Goal: Task Accomplishment & Management: Manage account settings

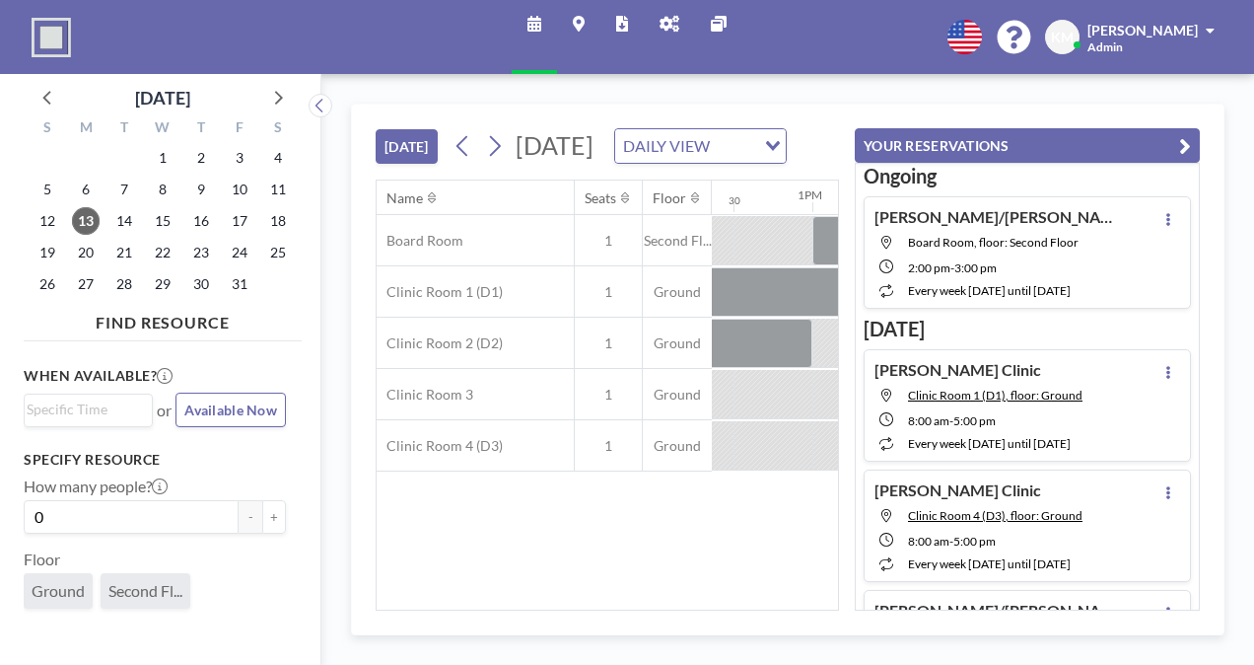
scroll to position [0, 2209]
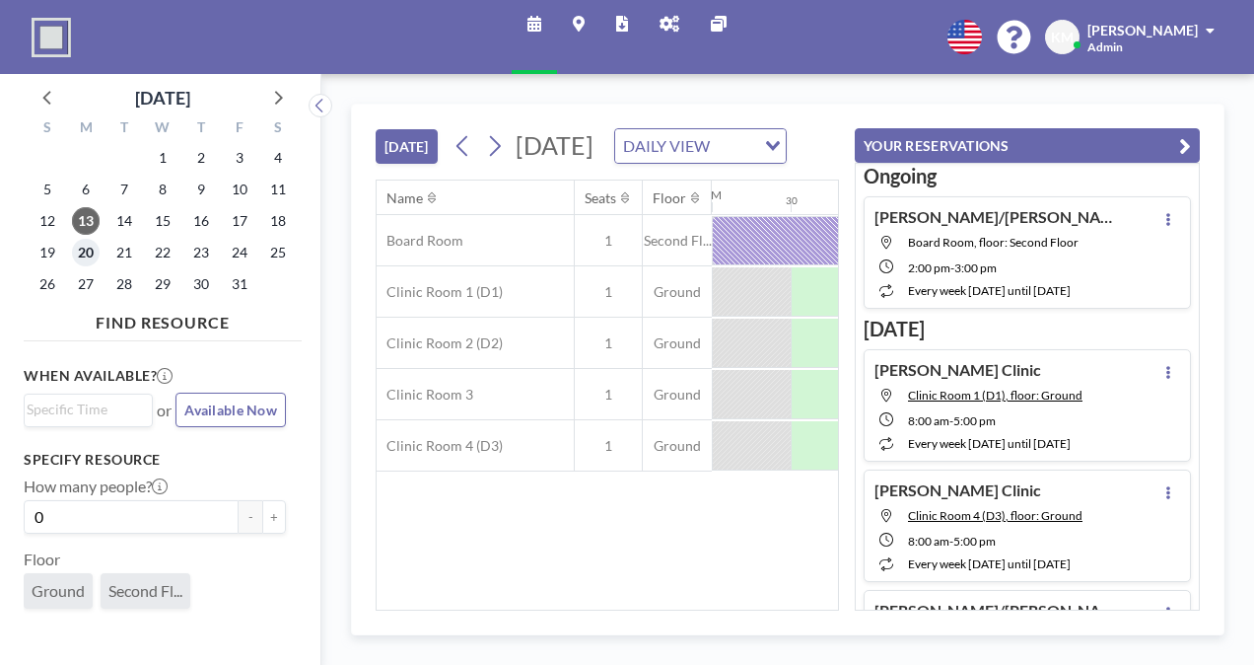
click at [91, 246] on span "20" at bounding box center [86, 253] width 28 height 28
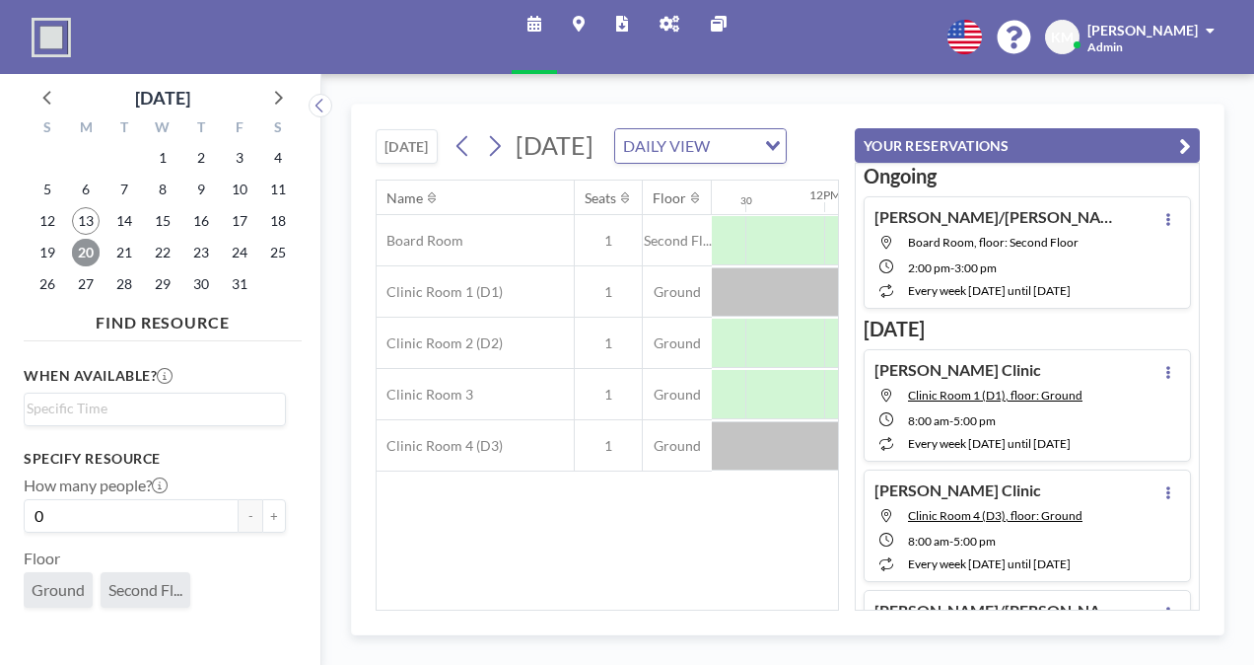
scroll to position [0, 1787]
click at [781, 266] on div at bounding box center [818, 240] width 3787 height 51
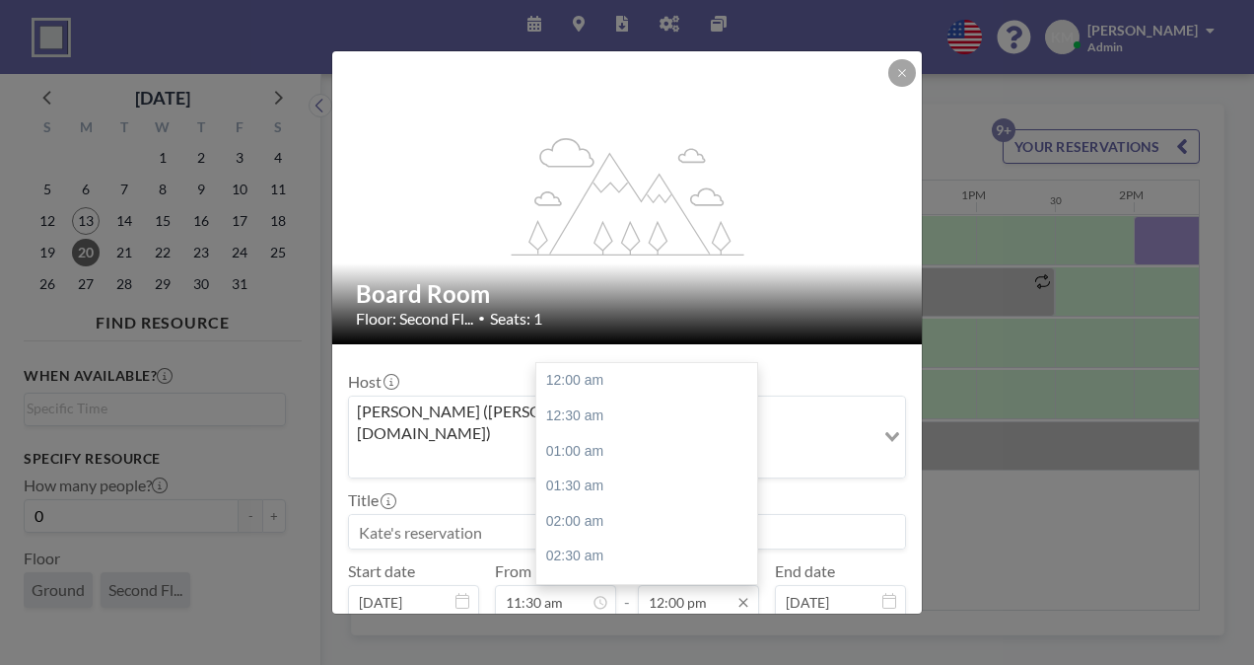
scroll to position [842, 0]
click at [659, 398] on div "12:30 pm" at bounding box center [651, 415] width 231 height 35
type input "12:30 pm"
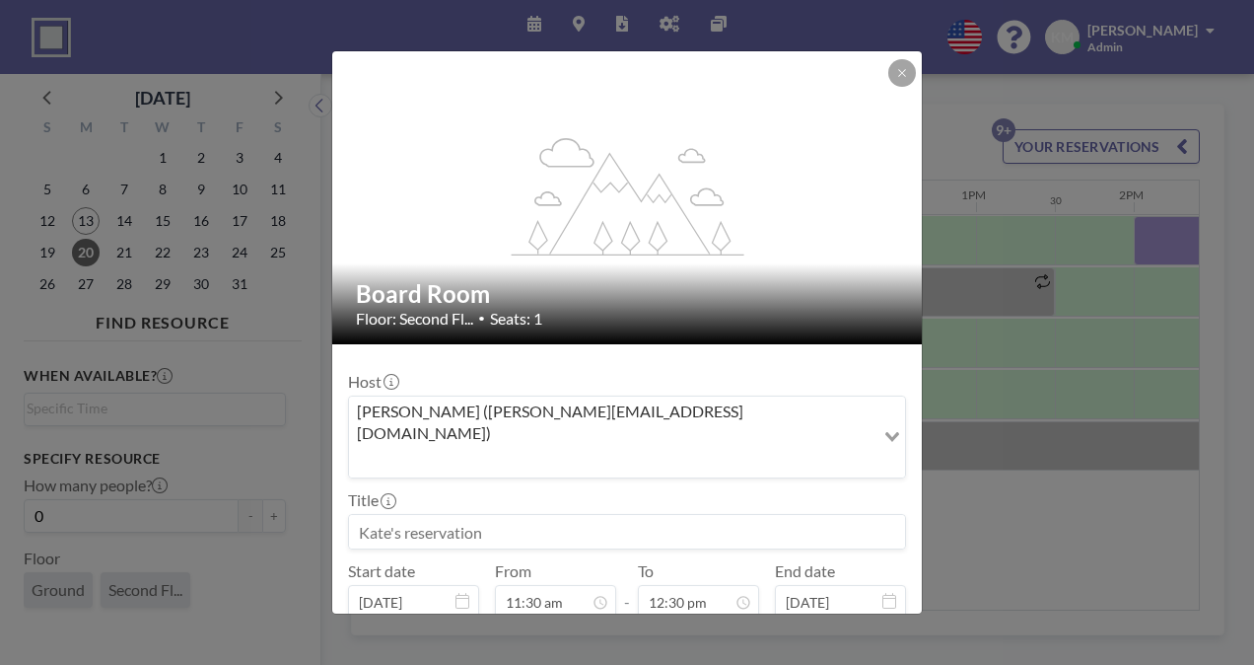
scroll to position [63, 0]
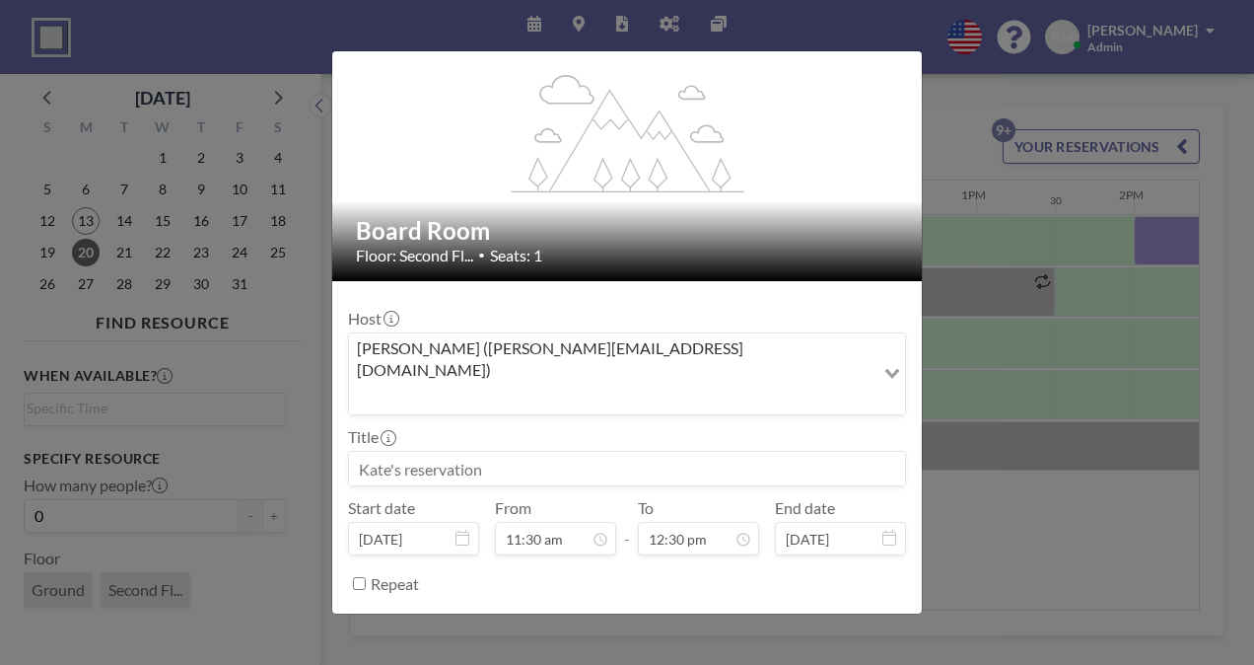
click at [840, 615] on button "BOOK NOW" at bounding box center [857, 632] width 100 height 35
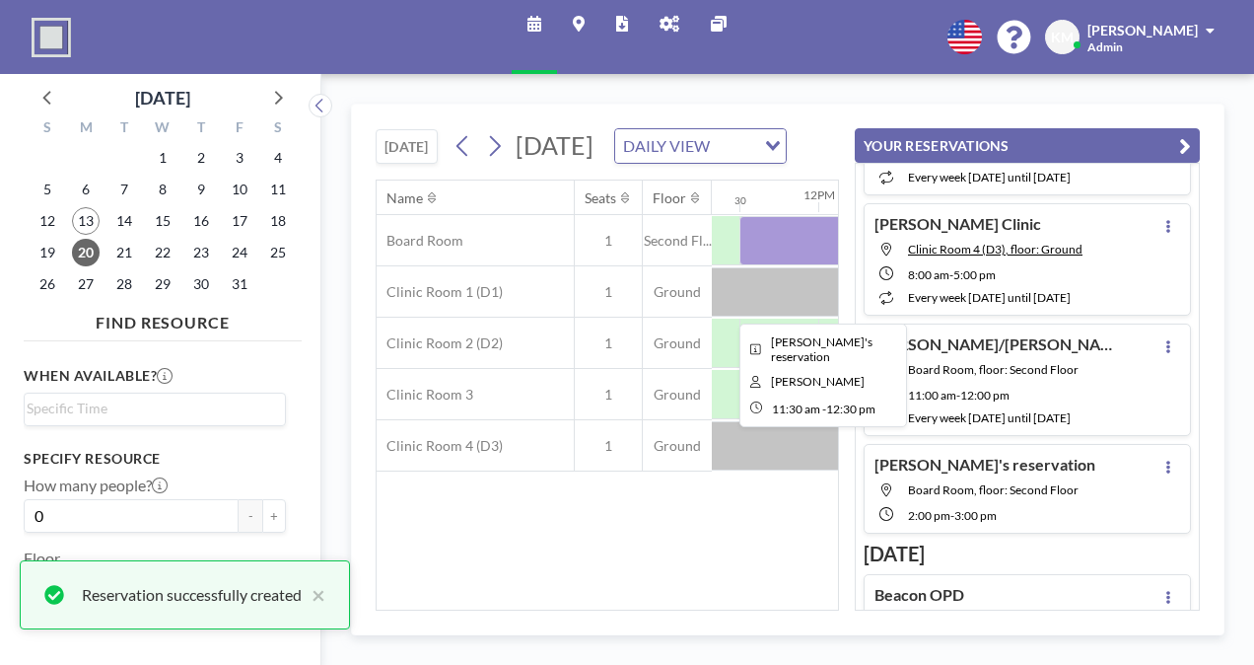
click at [808, 265] on div at bounding box center [819, 240] width 158 height 49
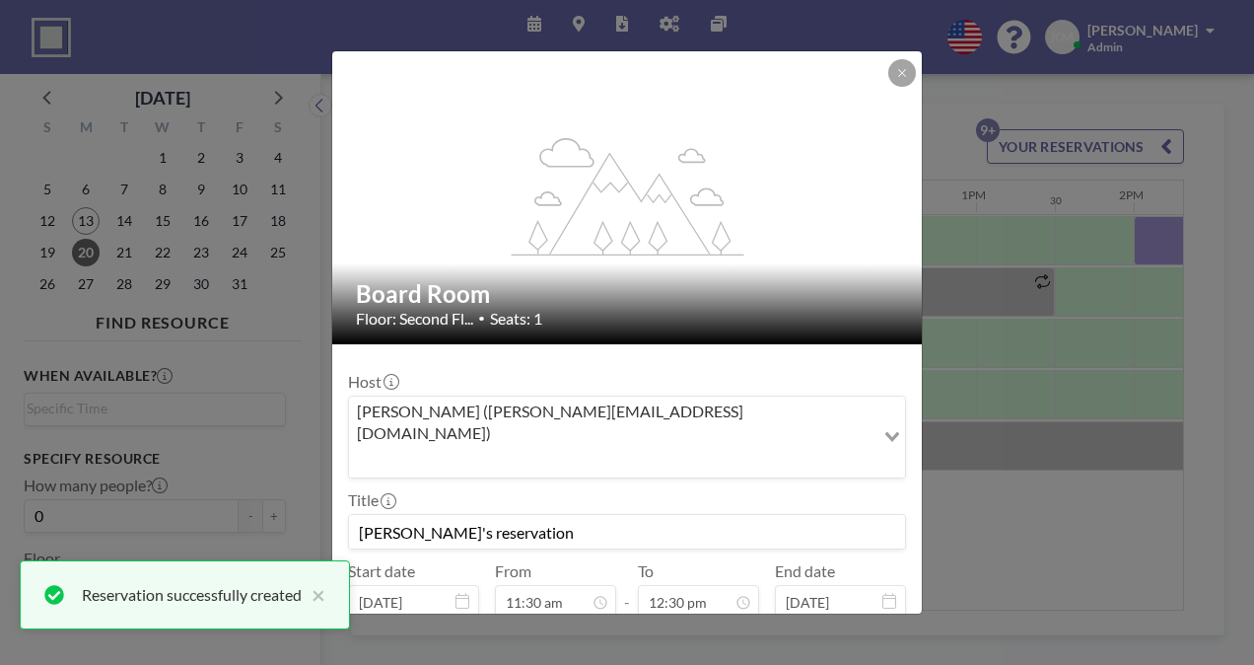
scroll to position [794, 0]
click at [519, 515] on input "[PERSON_NAME]'s reservation" at bounding box center [627, 532] width 556 height 34
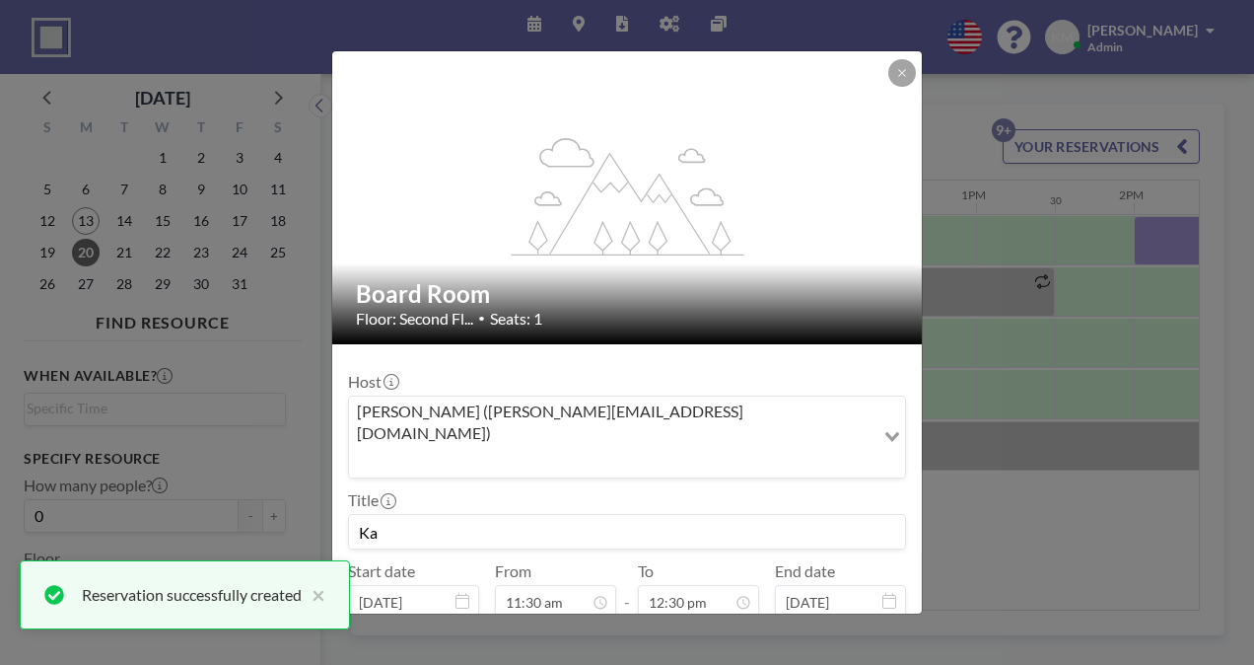
type input "K"
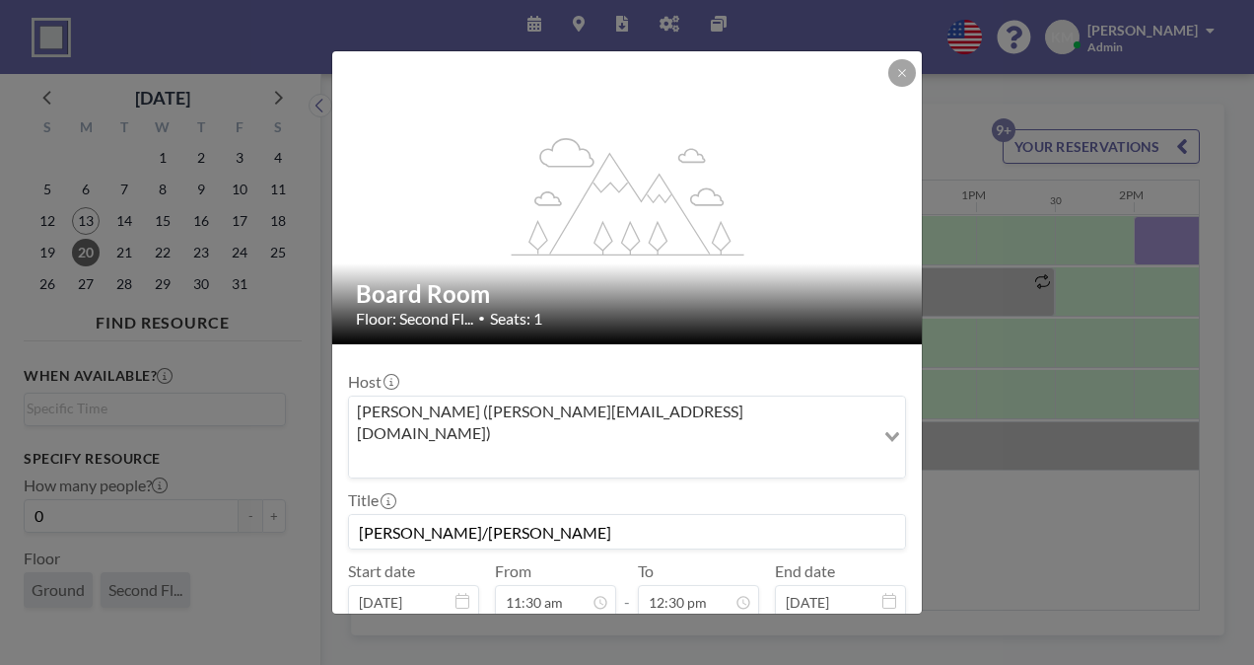
type input "[PERSON_NAME]/[PERSON_NAME]"
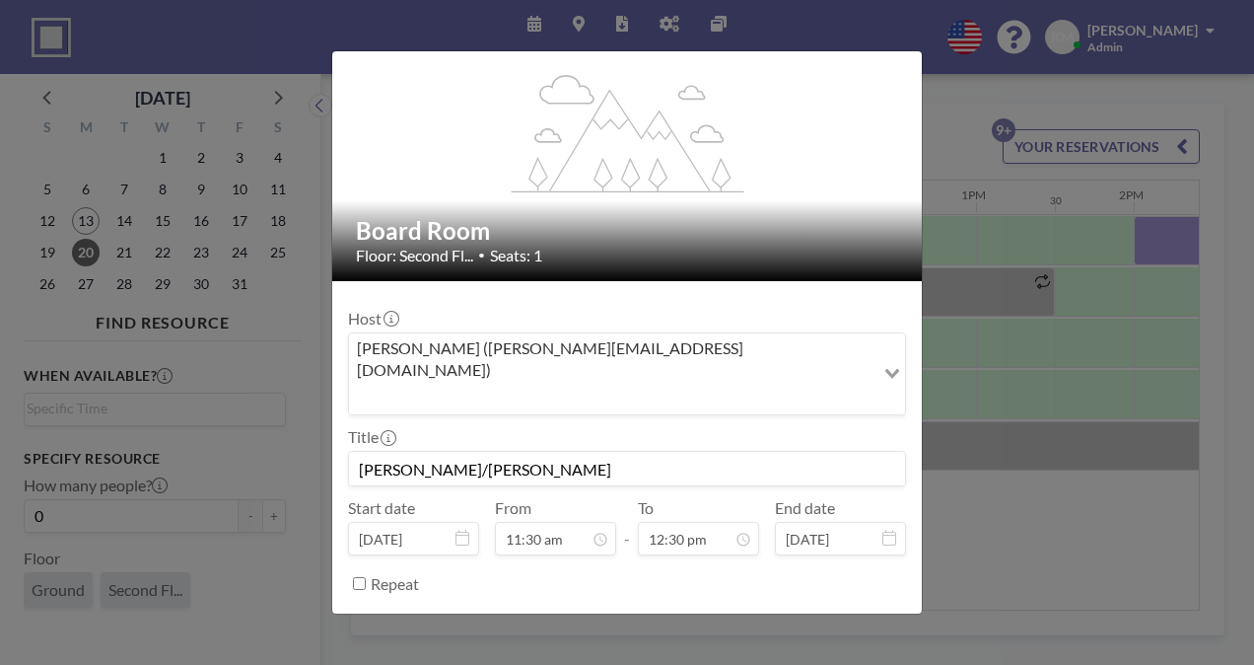
scroll to position [878, 0]
click at [874, 615] on button "SAVE CHANGES" at bounding box center [844, 632] width 124 height 35
